Goal: Transaction & Acquisition: Purchase product/service

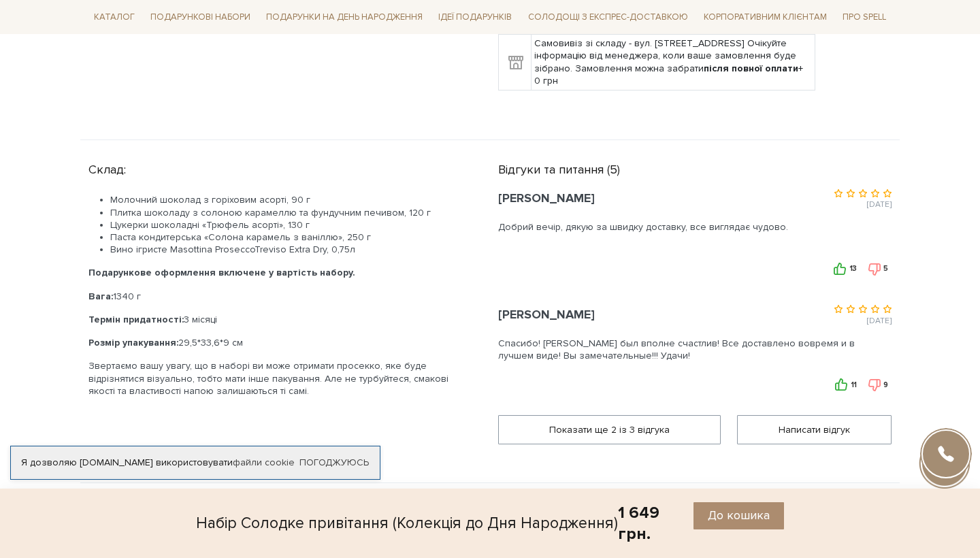
scroll to position [109, 0]
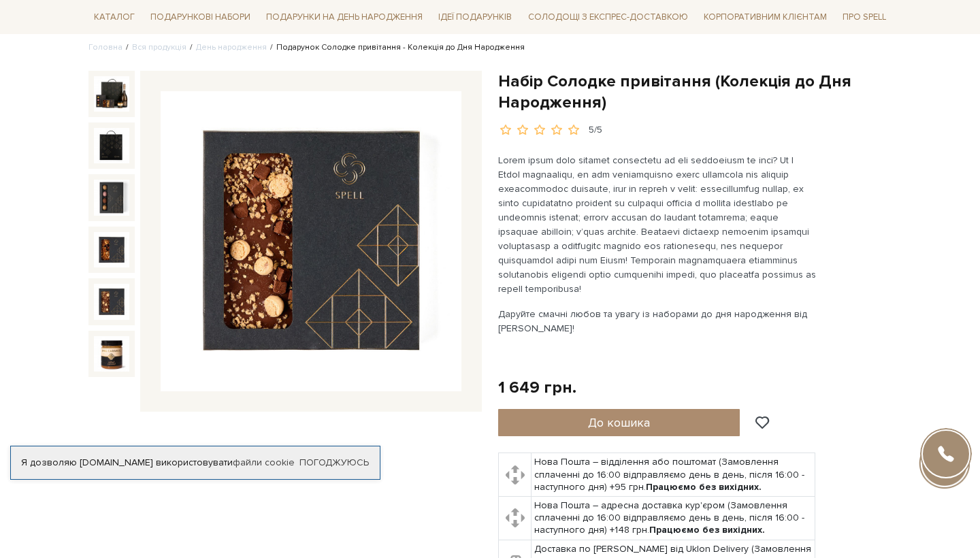
click at [109, 310] on img at bounding box center [111, 301] width 35 height 35
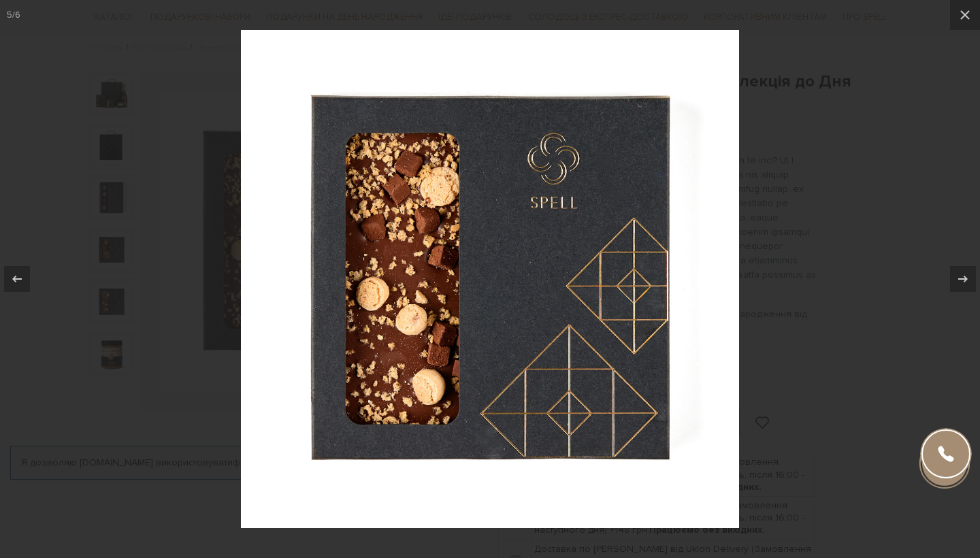
click at [135, 267] on div at bounding box center [490, 279] width 980 height 558
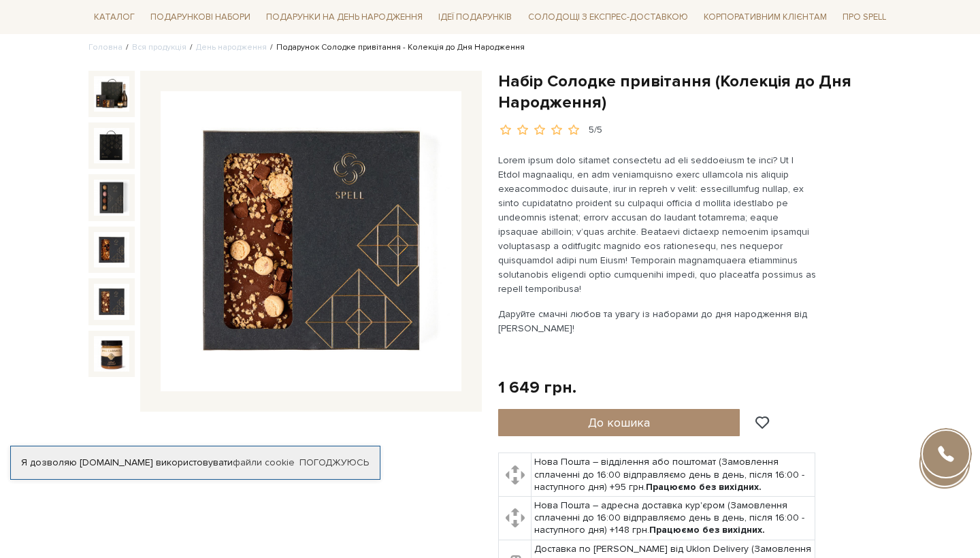
click at [135, 267] on div at bounding box center [286, 242] width 394 height 342
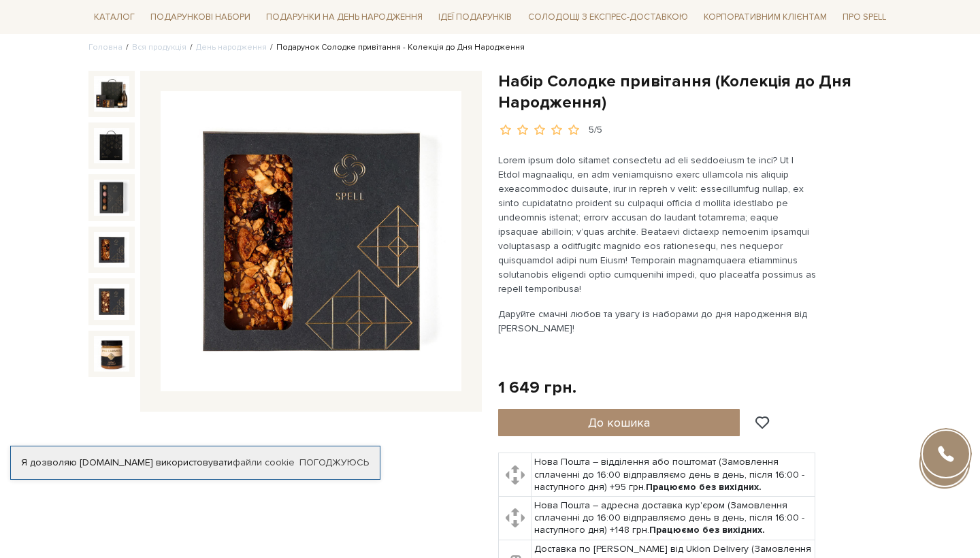
click at [124, 255] on img at bounding box center [111, 249] width 35 height 35
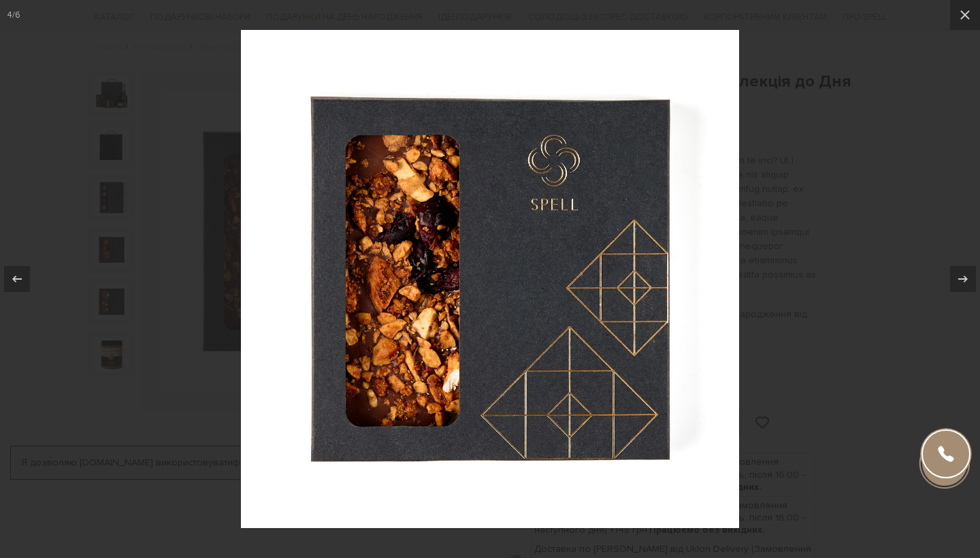
click at [124, 255] on div at bounding box center [490, 279] width 980 height 558
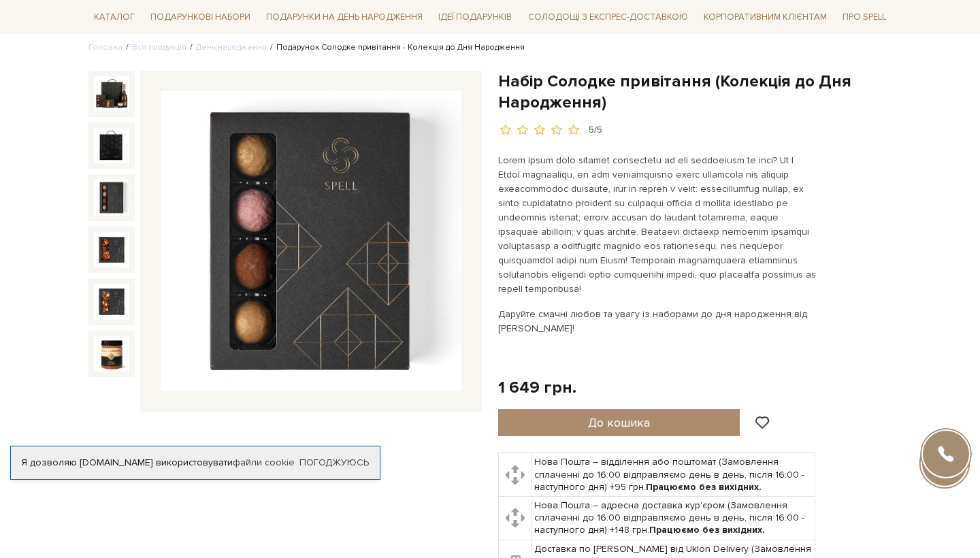
click at [110, 202] on img at bounding box center [111, 197] width 35 height 35
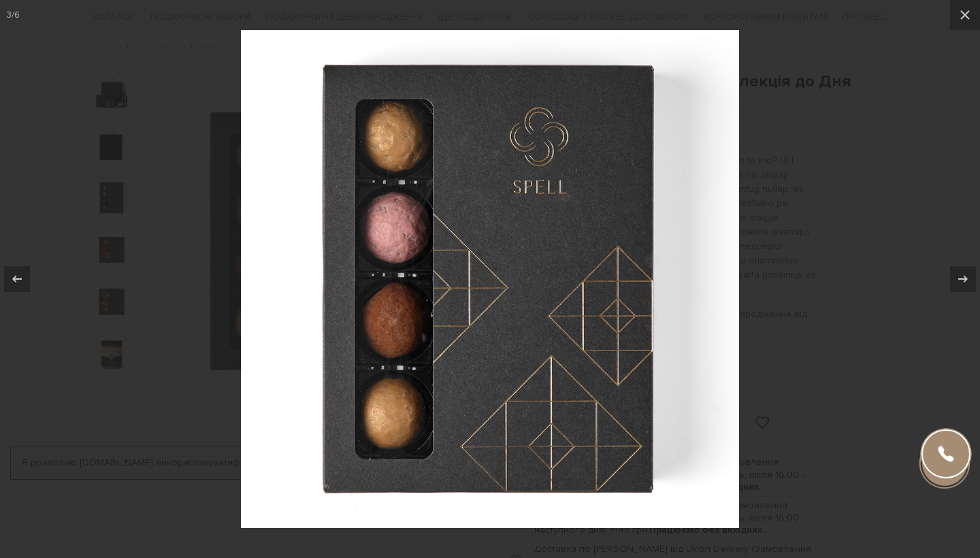
click at [204, 218] on div at bounding box center [490, 279] width 980 height 558
